Goal: Navigation & Orientation: Find specific page/section

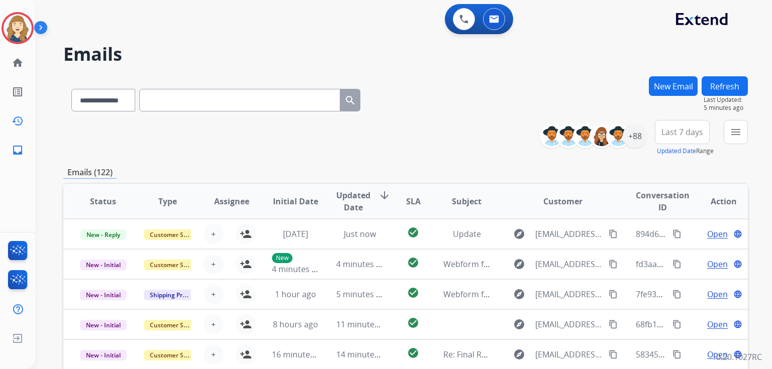
select select "**********"
click at [26, 126] on link "history Interaction Log" at bounding box center [18, 121] width 28 height 28
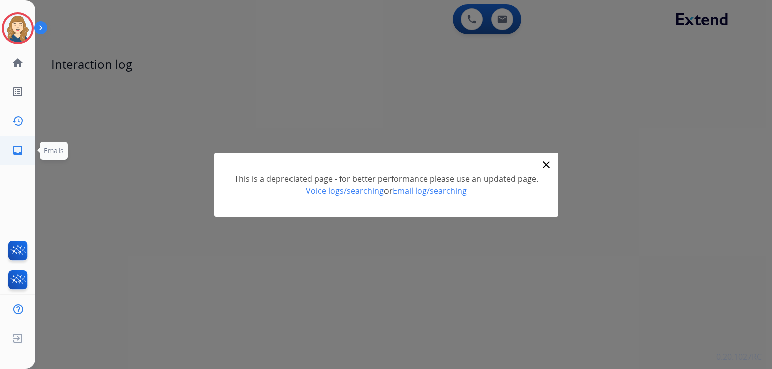
click at [19, 151] on mat-icon "inbox" at bounding box center [18, 150] width 12 height 12
select select "**********"
